Goal: Ask a question

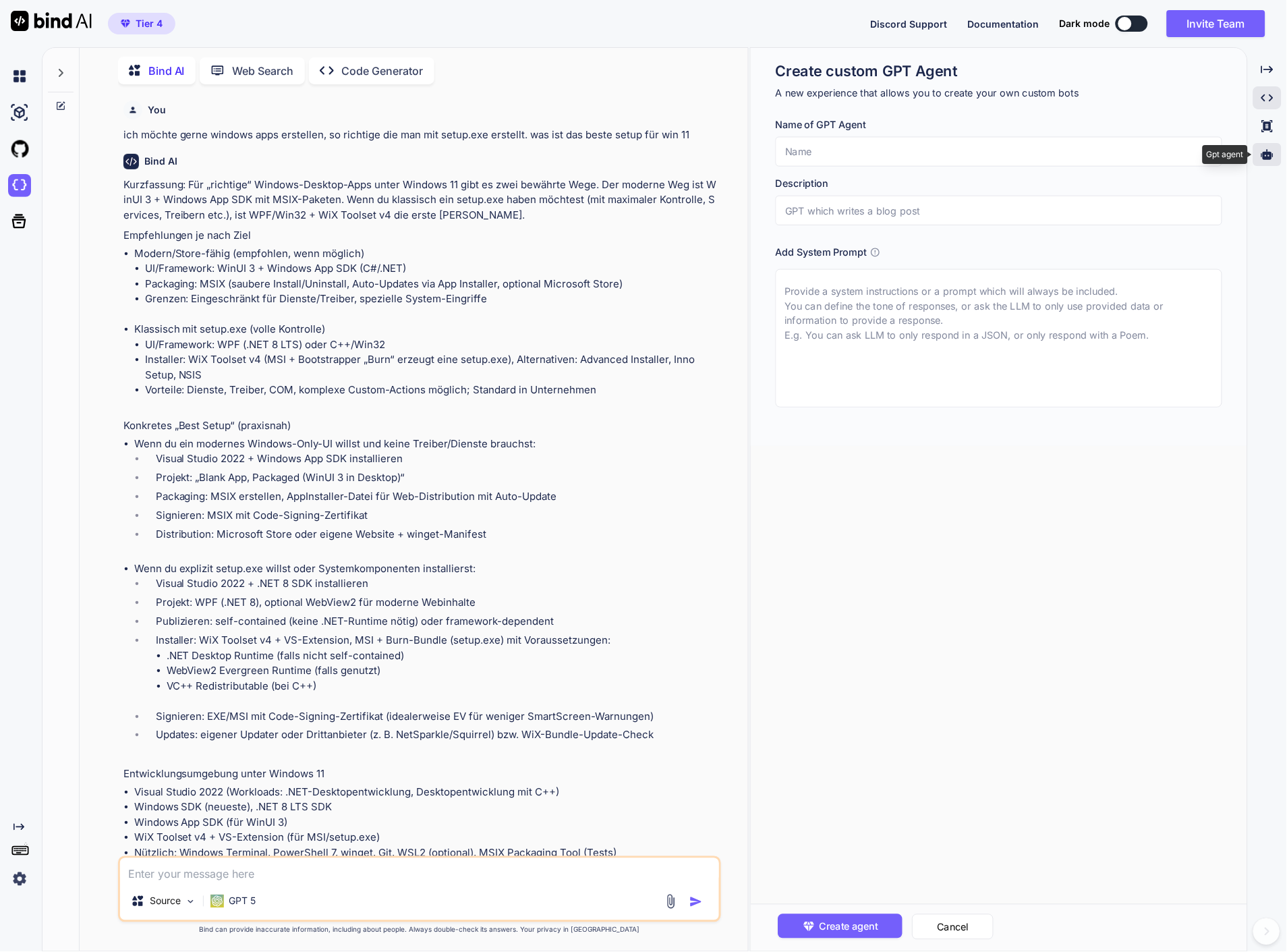
click at [1275, 157] on div at bounding box center [1268, 154] width 28 height 23
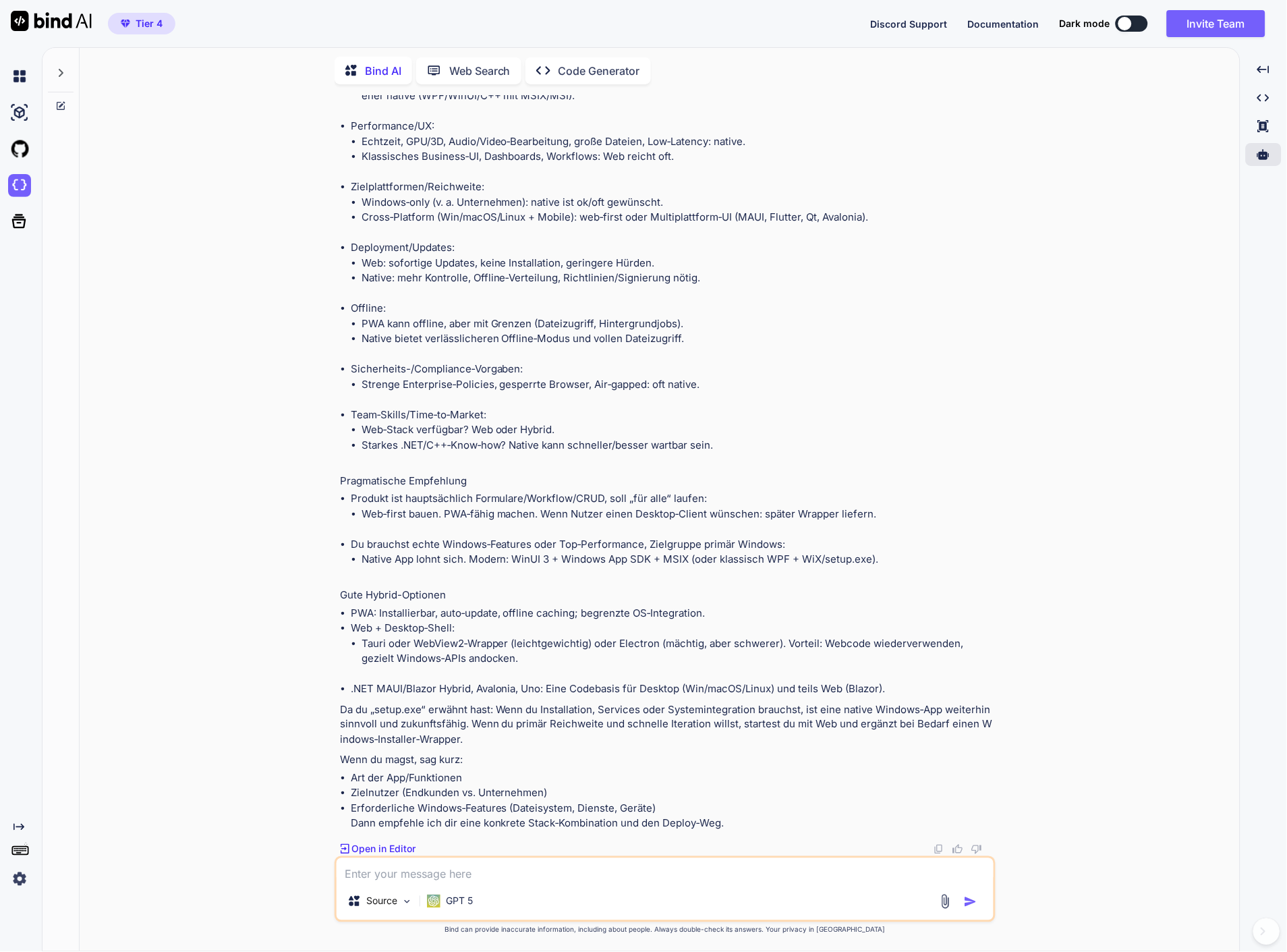
scroll to position [2338, 0]
click at [60, 100] on icon at bounding box center [61, 105] width 10 height 10
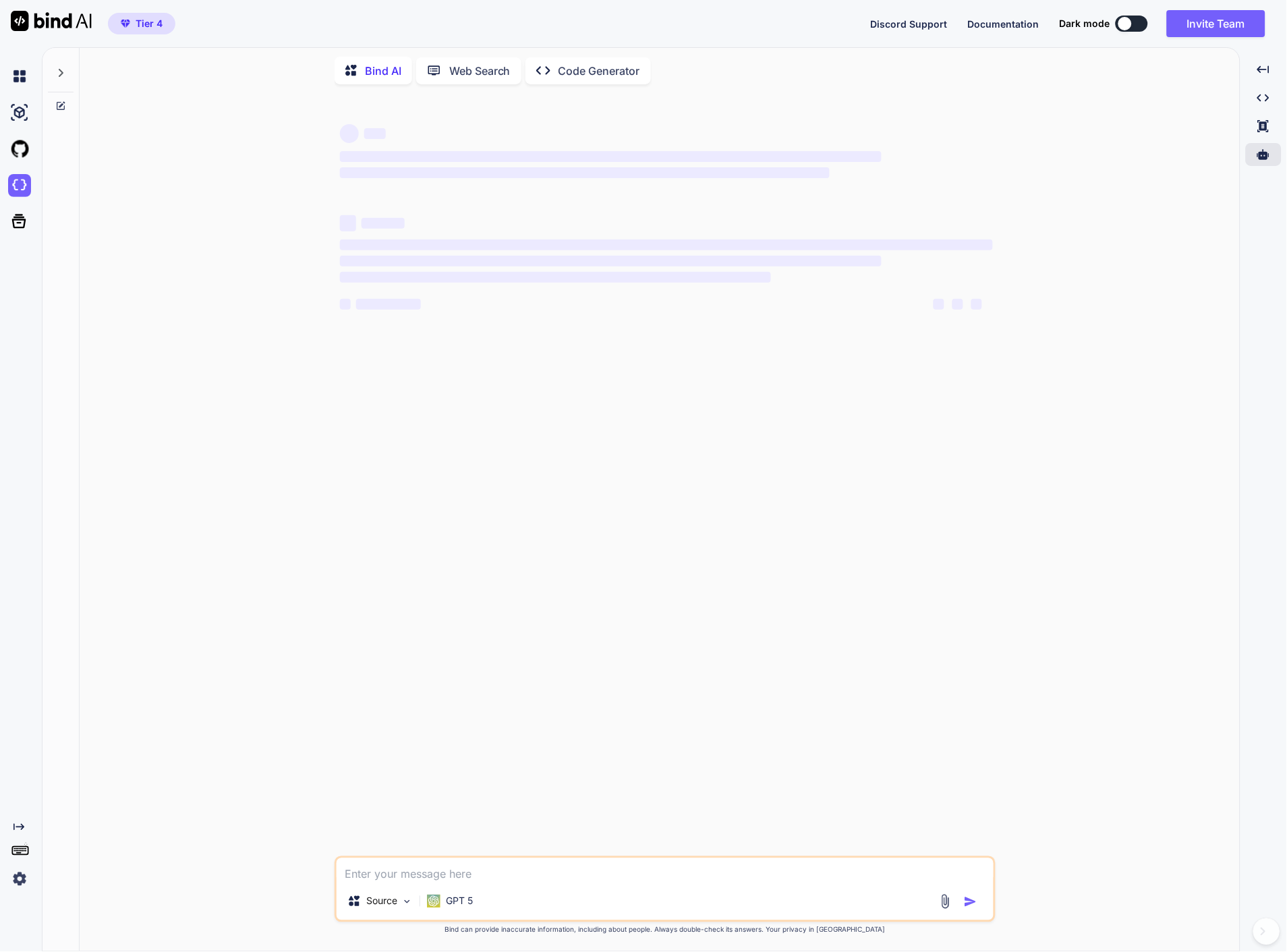
scroll to position [0, 0]
type textarea "x"
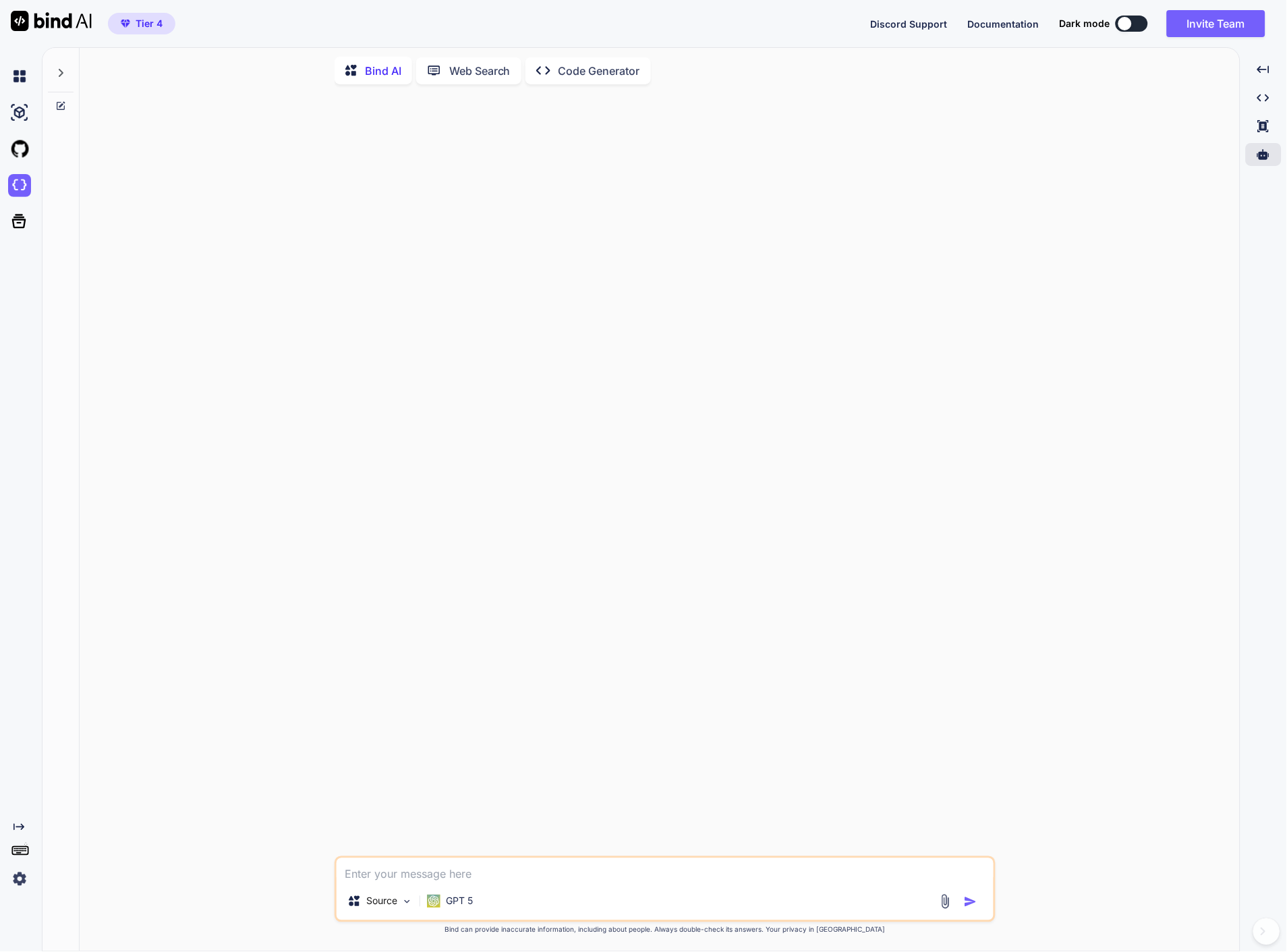
click at [434, 879] on textarea at bounding box center [665, 870] width 657 height 25
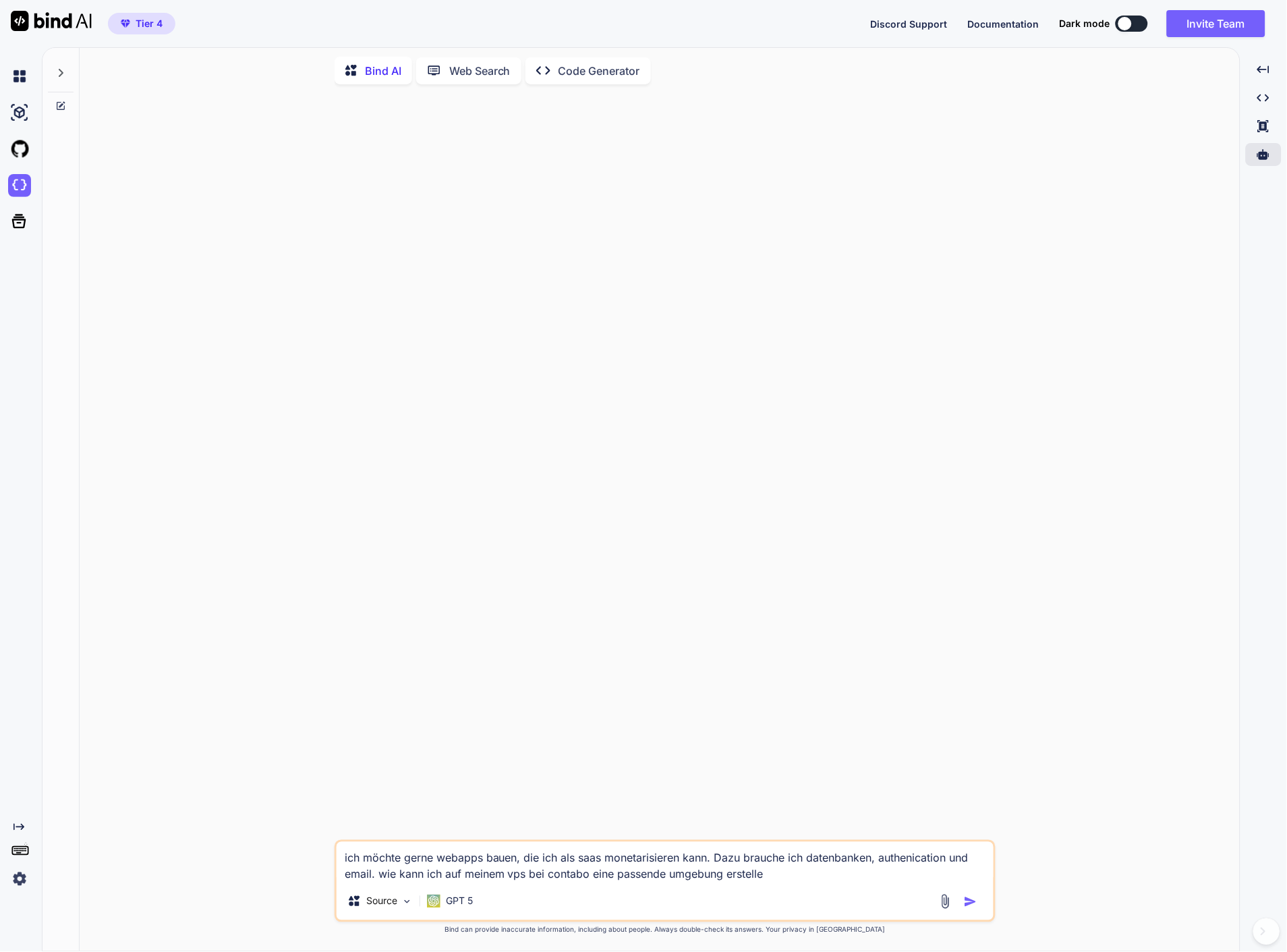
type textarea "ich möchte gerne webapps bauen, die ich als saas monetarisieren kann. Dazu brau…"
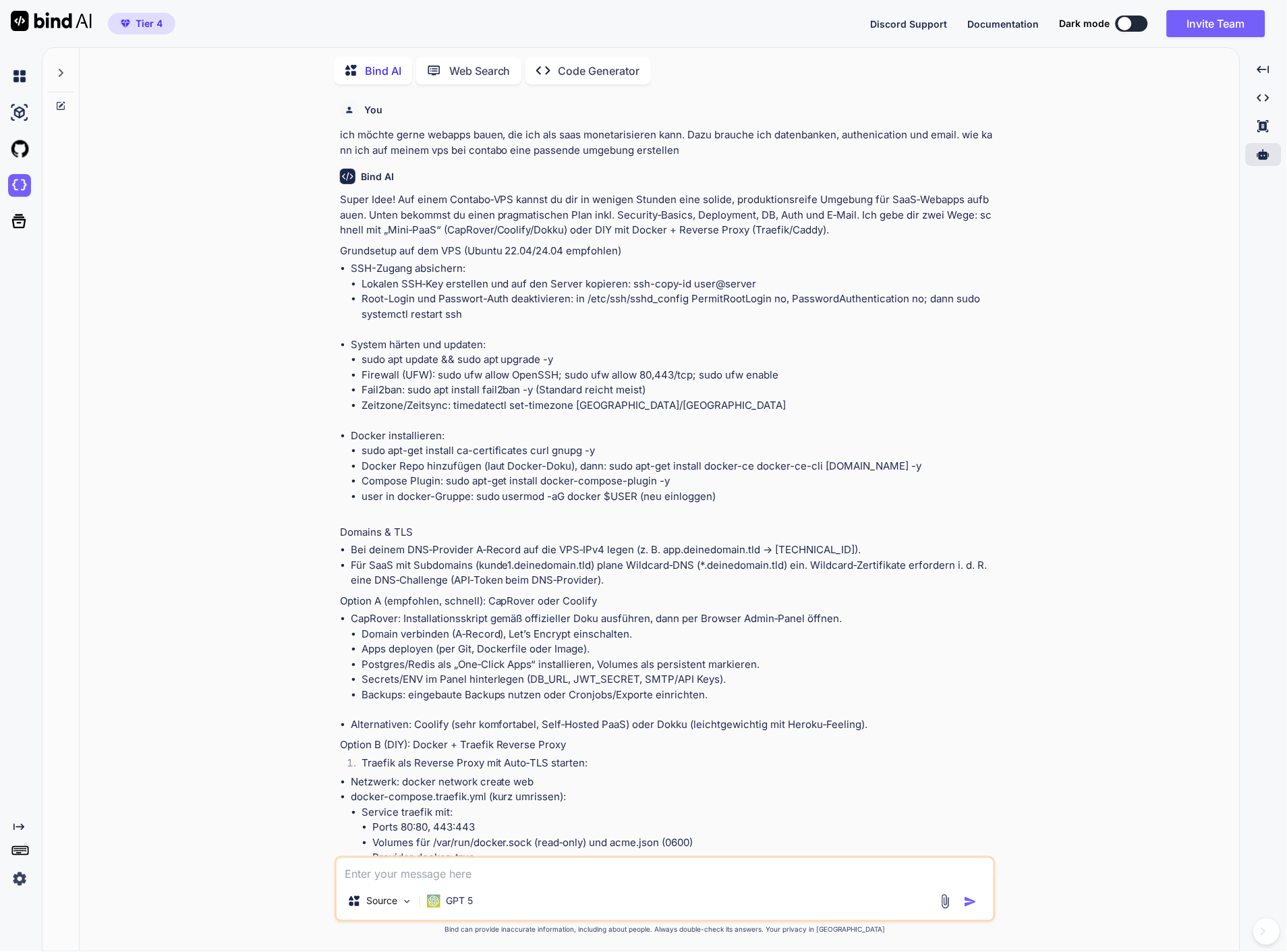
click at [540, 875] on textarea at bounding box center [665, 870] width 657 height 25
type textarea "also ich habe die grundversion von cloudpanel installiert"
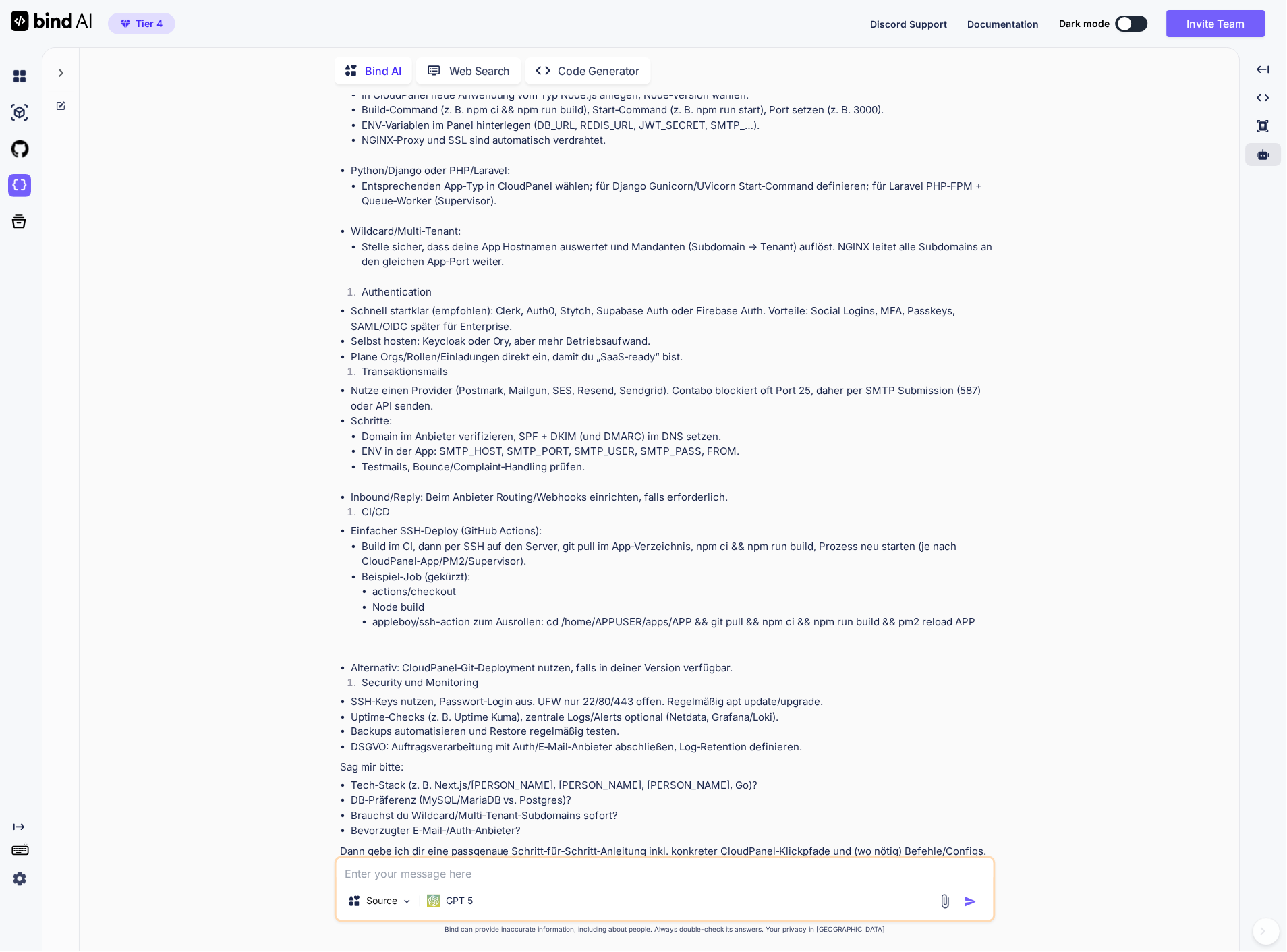
scroll to position [2775, 0]
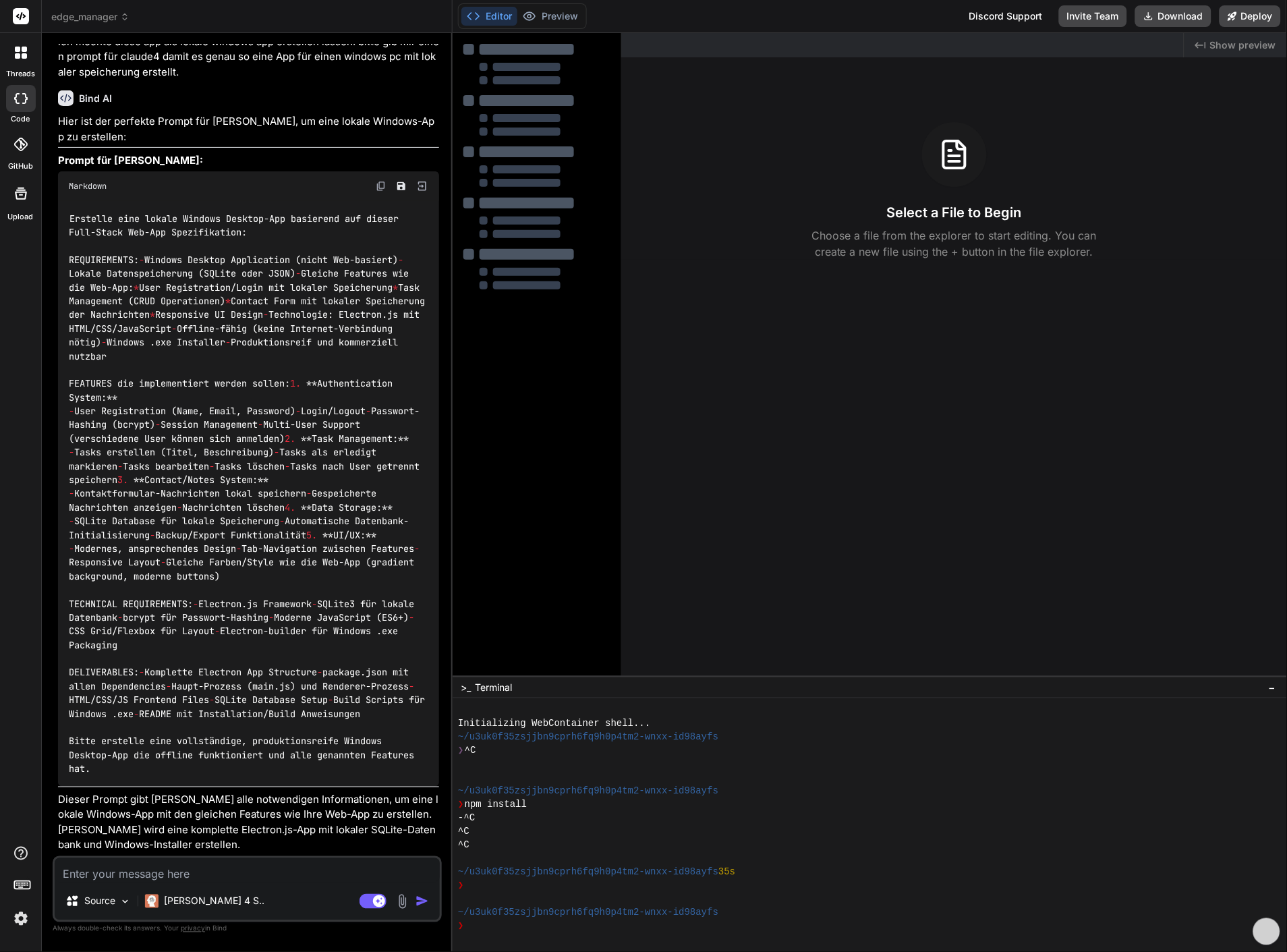
scroll to position [3444, 0]
